Goal: Check status: Check status

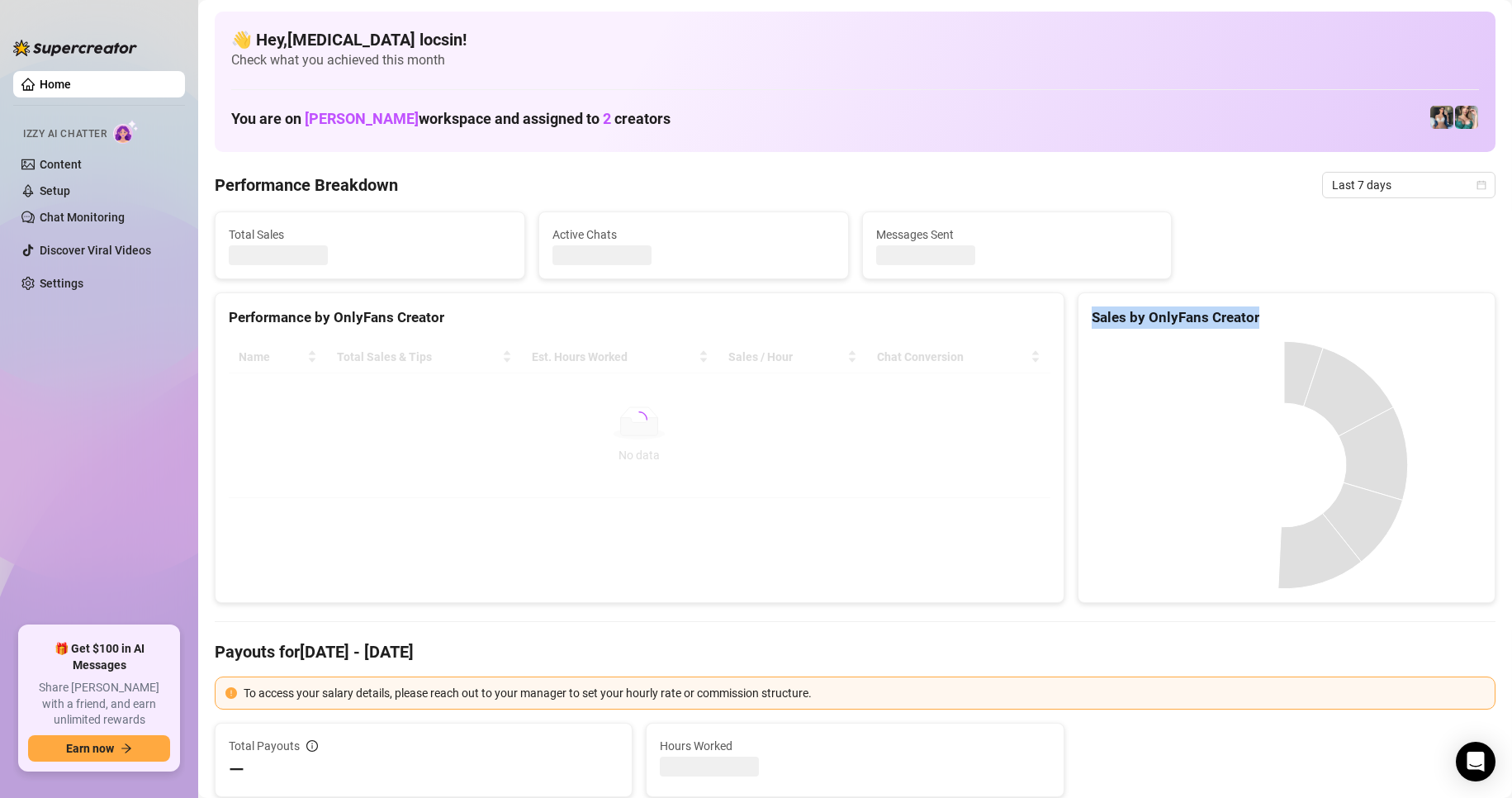
drag, startPoint x: 1084, startPoint y: 332, endPoint x: 1279, endPoint y: 331, distance: 195.0
click at [1279, 331] on div "Sales by OnlyFans Creator" at bounding box center [1286, 448] width 418 height 311
click at [1250, 320] on div "Sales by OnlyFans Creator" at bounding box center [1286, 318] width 390 height 22
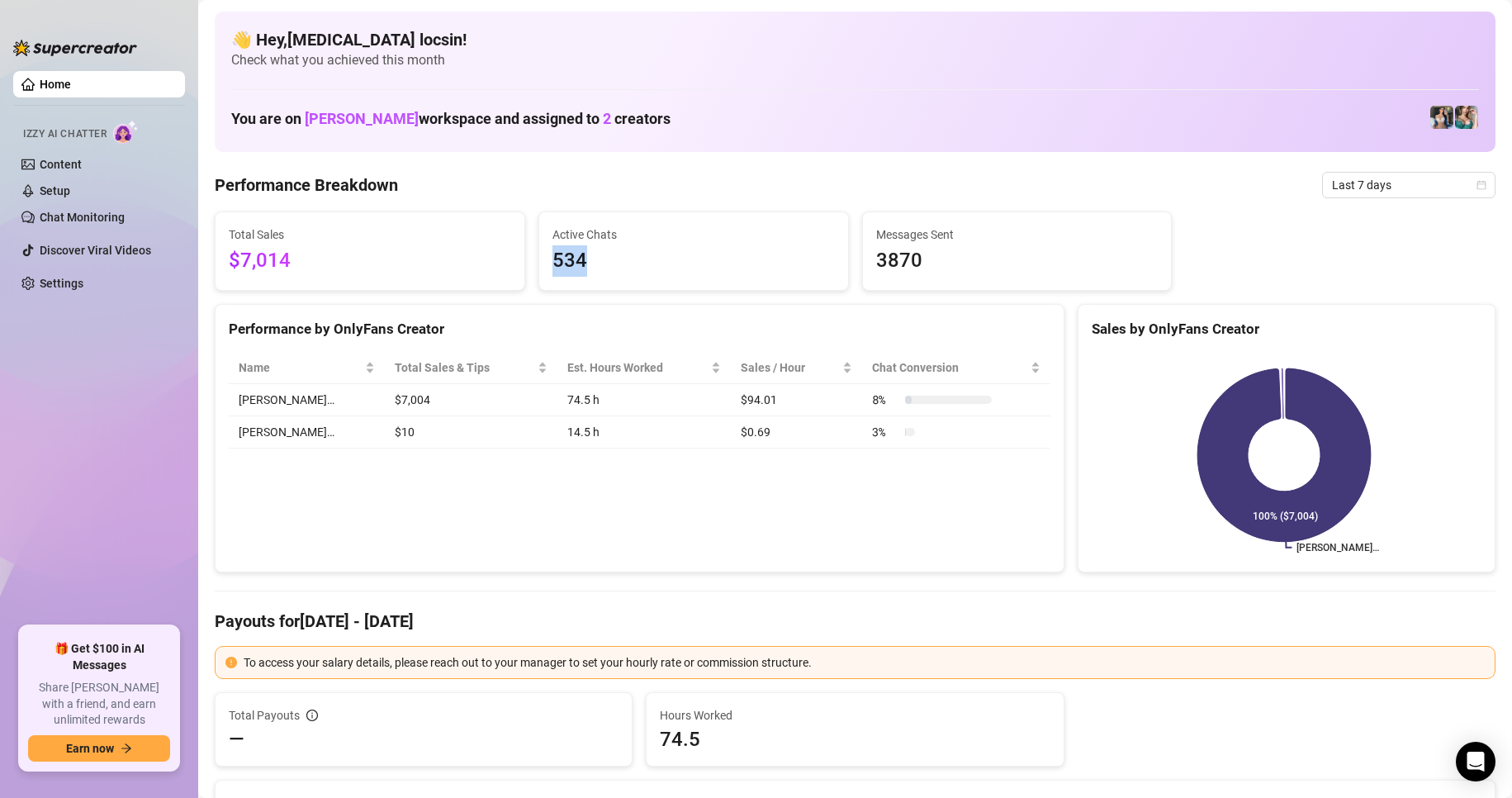
drag, startPoint x: 549, startPoint y: 259, endPoint x: 589, endPoint y: 258, distance: 40.0
click at [588, 258] on span "534" at bounding box center [694, 261] width 282 height 32
click at [589, 258] on span "534" at bounding box center [694, 261] width 282 height 32
drag, startPoint x: 589, startPoint y: 258, endPoint x: 533, endPoint y: 256, distance: 56.0
click at [533, 256] on div "Active Chats 534" at bounding box center [694, 250] width 324 height 79
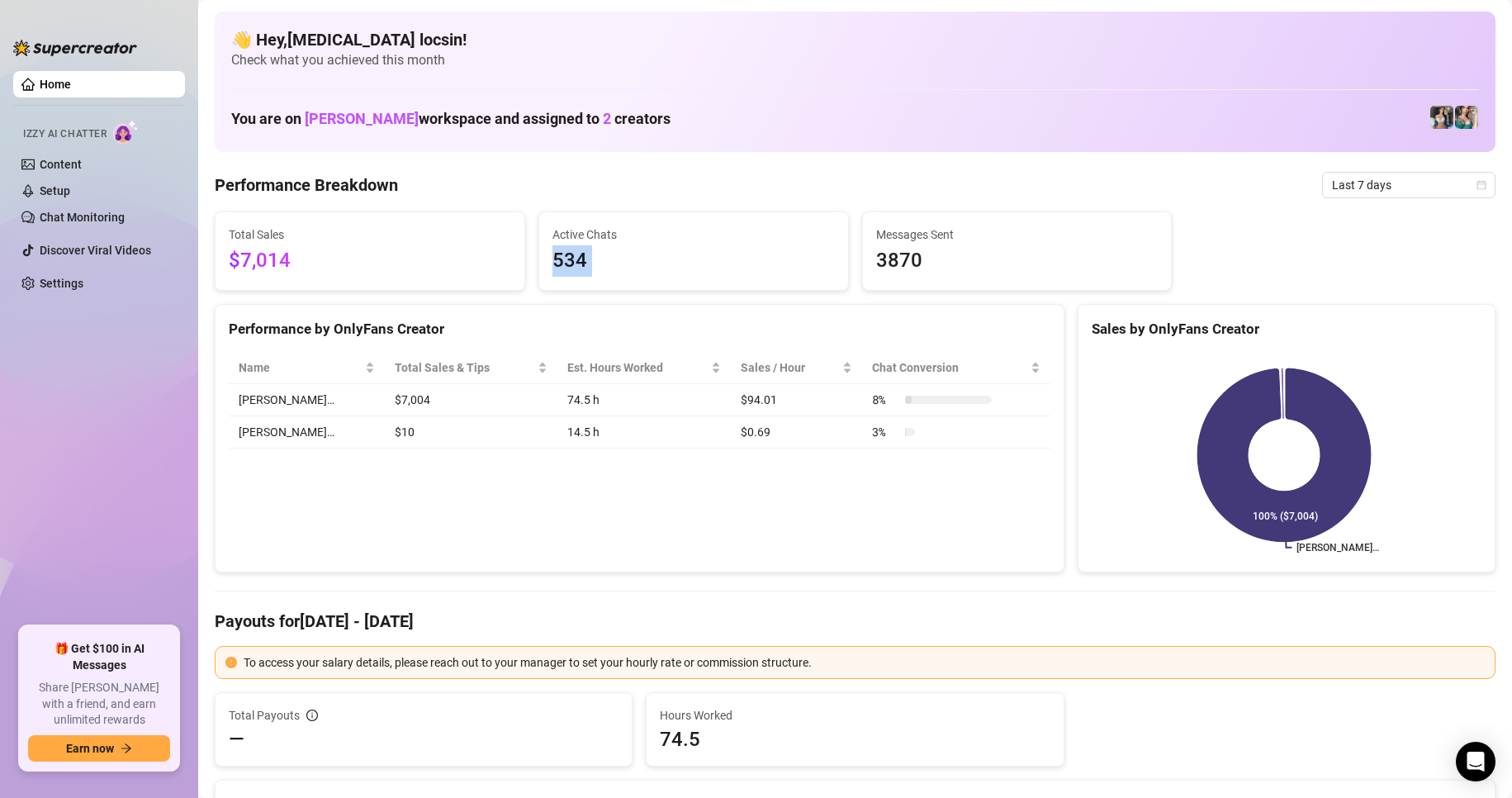
click at [621, 265] on span "534" at bounding box center [694, 261] width 282 height 32
click at [787, 307] on div "Performance by OnlyFans Creator" at bounding box center [639, 323] width 848 height 36
